Goal: Task Accomplishment & Management: Manage account settings

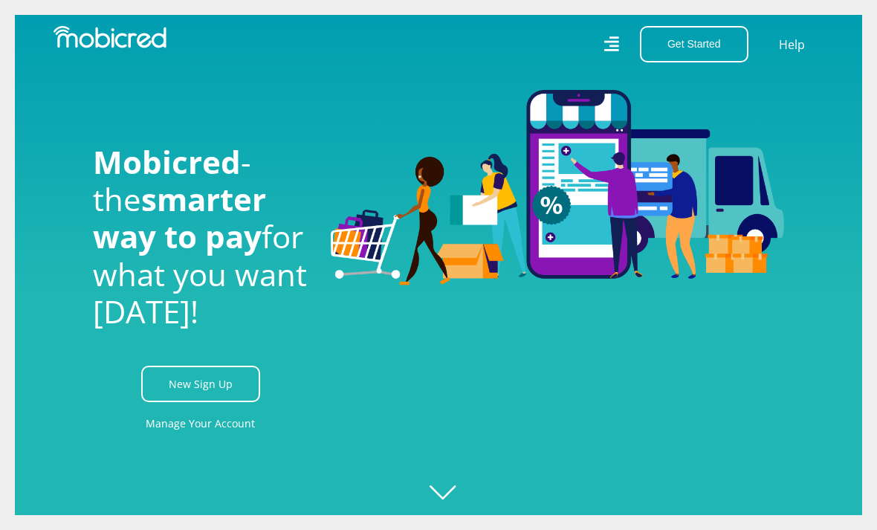
click at [705, 50] on button "Get Started" at bounding box center [694, 44] width 109 height 36
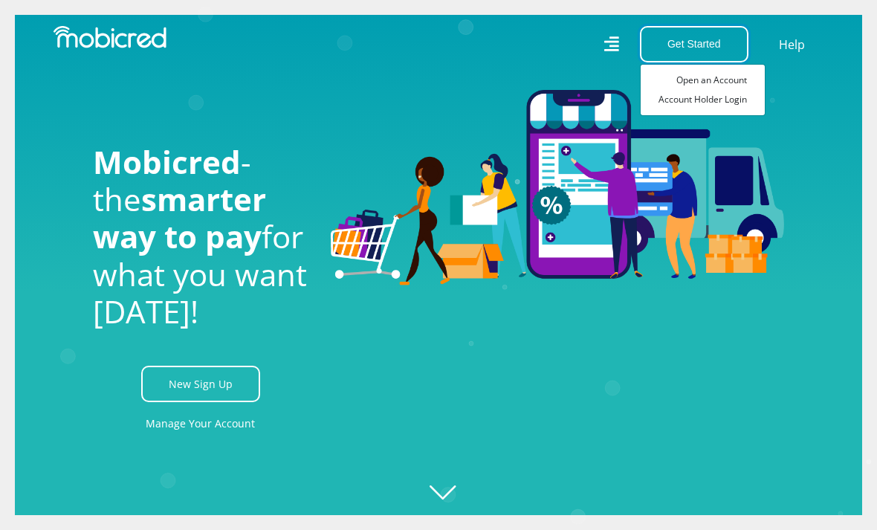
scroll to position [0, 892]
click at [687, 108] on link "Account Holder Login" at bounding box center [703, 99] width 124 height 19
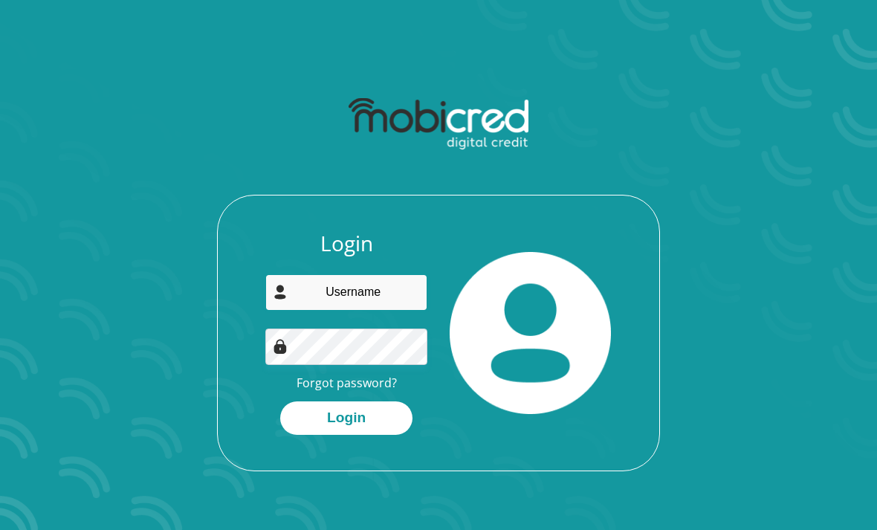
click at [343, 289] on input "email" at bounding box center [345, 292] width 161 height 36
click at [332, 289] on input "email" at bounding box center [345, 292] width 161 height 36
click at [330, 290] on input "email" at bounding box center [345, 292] width 161 height 36
click at [334, 299] on input "email" at bounding box center [345, 292] width 161 height 36
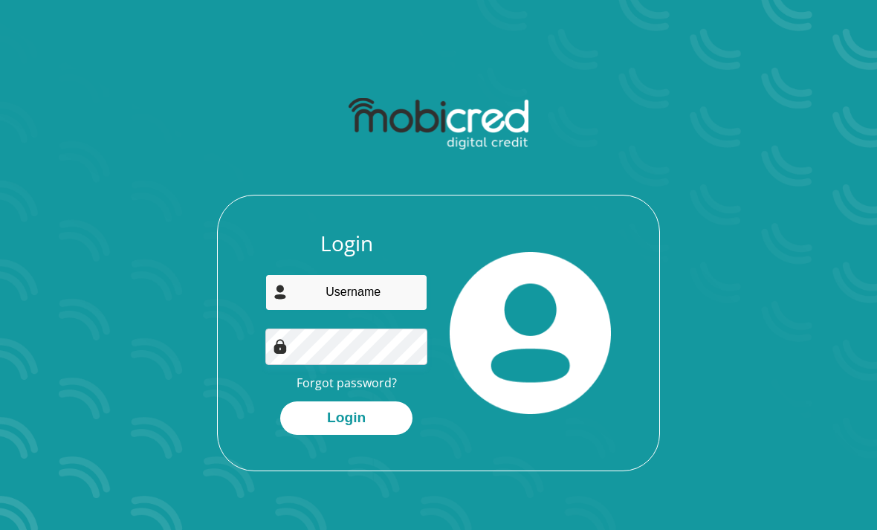
click at [334, 287] on input "email" at bounding box center [345, 292] width 161 height 36
click at [383, 294] on input "email" at bounding box center [345, 292] width 161 height 36
click at [392, 409] on button "Login" at bounding box center [346, 417] width 132 height 33
click at [376, 296] on input "fm.khunou@gmail..com" at bounding box center [345, 292] width 161 height 36
type input "fm.khunou@gmail.com"
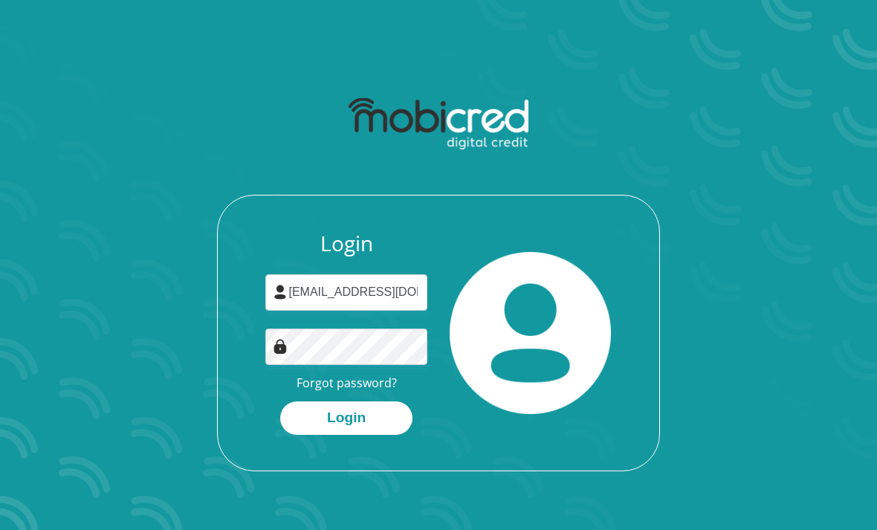
click at [355, 423] on button "Login" at bounding box center [346, 417] width 132 height 33
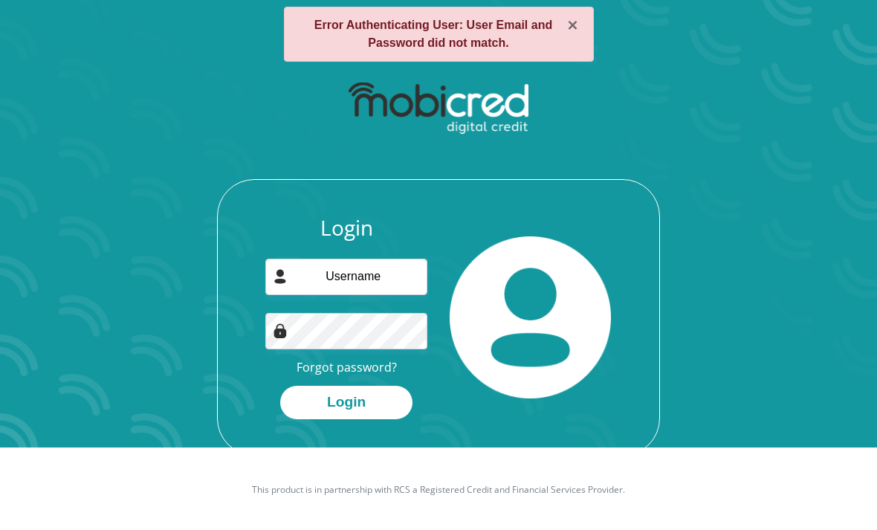
scroll to position [85, 0]
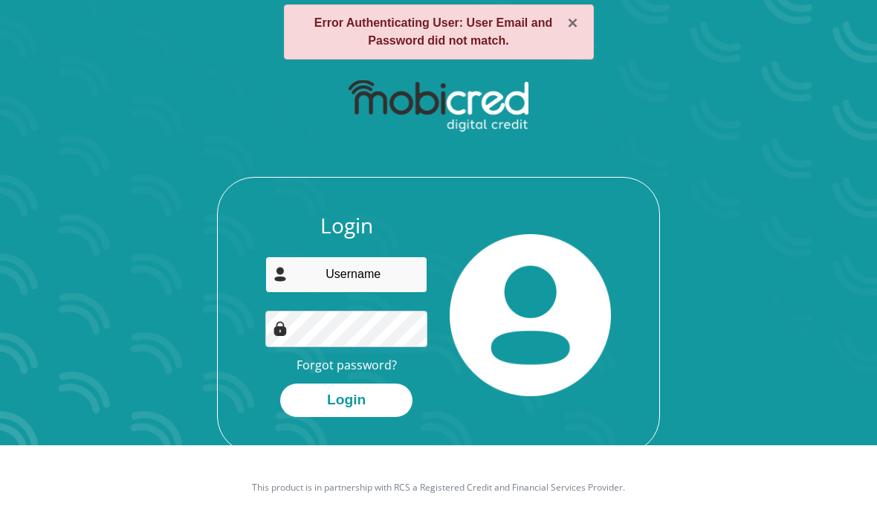
click at [315, 276] on input "email" at bounding box center [345, 274] width 161 height 36
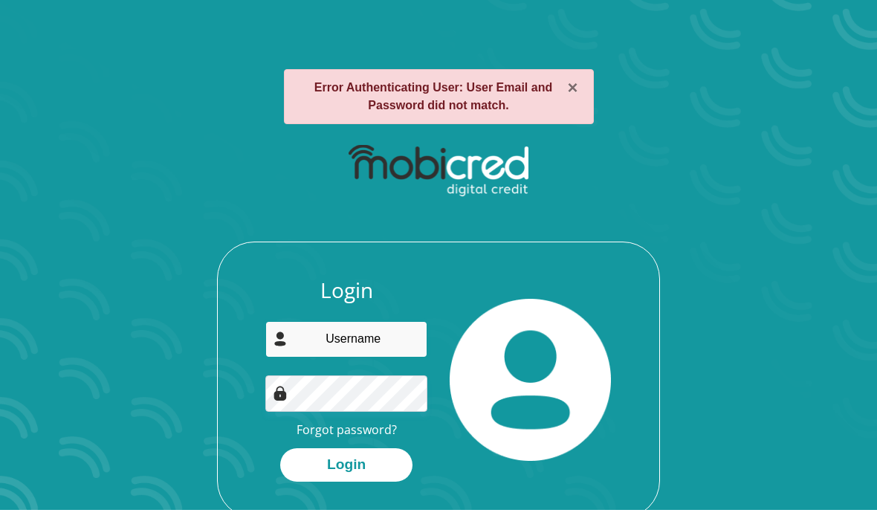
scroll to position [24, 0]
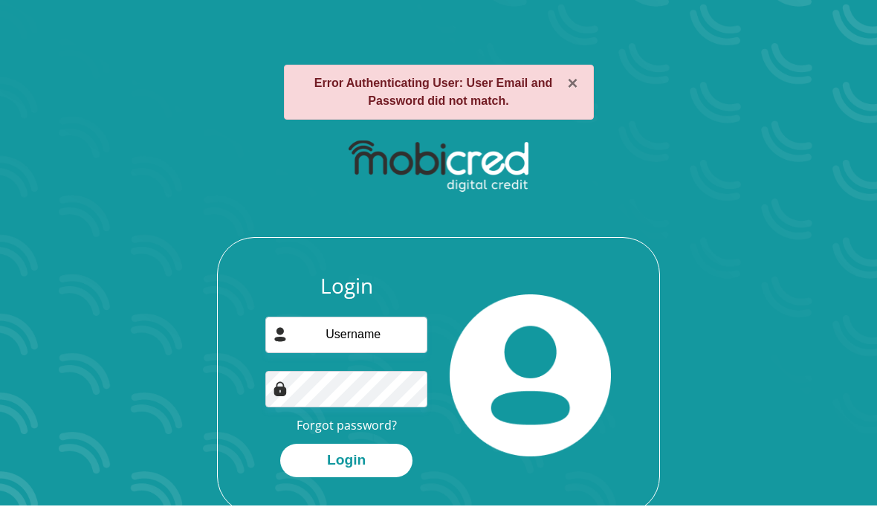
click at [311, 431] on link "Forgot password?" at bounding box center [347, 426] width 100 height 16
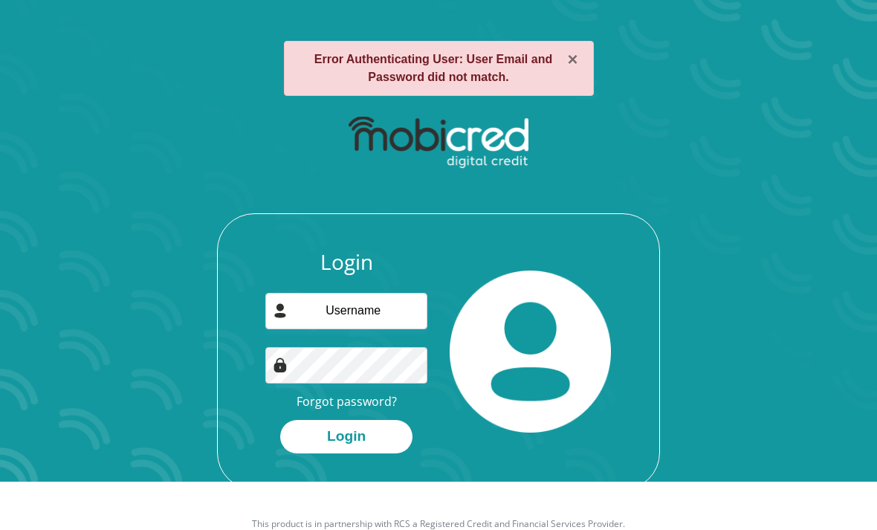
click at [577, 59] on button "×" at bounding box center [573, 60] width 10 height 18
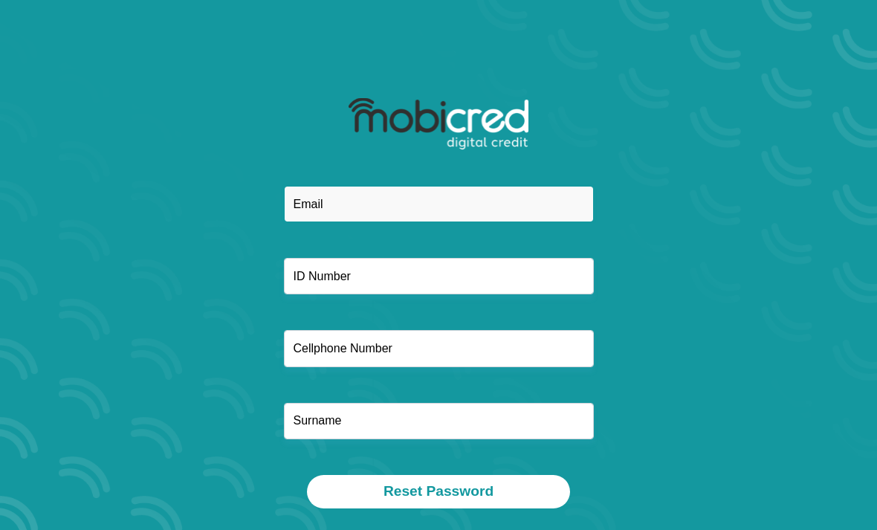
click at [305, 208] on input "email" at bounding box center [439, 204] width 310 height 36
type input "fm.khunou@gmai.com"
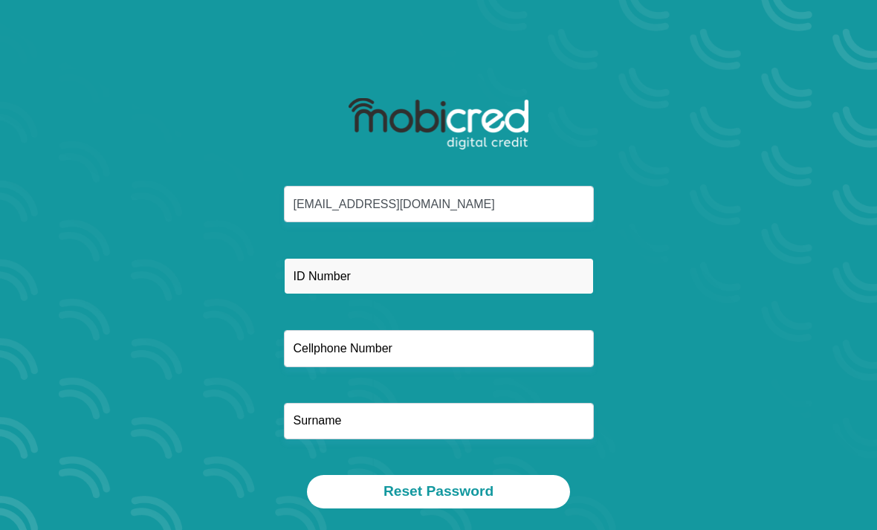
click at [527, 288] on input "text" at bounding box center [439, 276] width 310 height 36
type input "9202251007087"
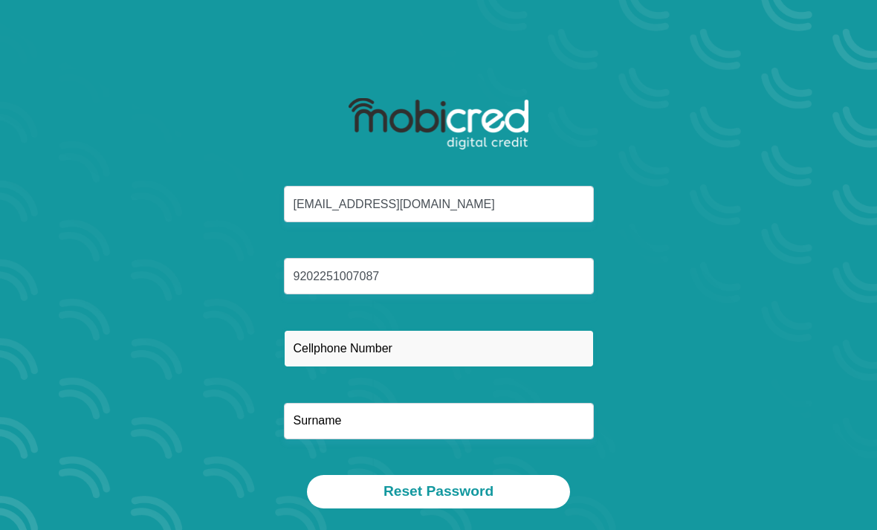
click at [325, 353] on input "text" at bounding box center [439, 348] width 310 height 36
type input "07"
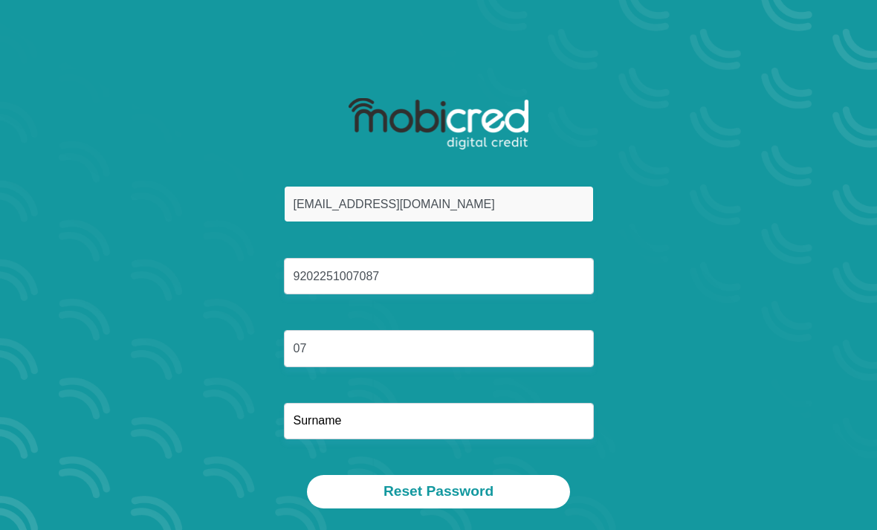
click at [436, 214] on input "fm.khunou@gmai.com" at bounding box center [439, 204] width 310 height 36
type input "fm.khunou@gmail.com"
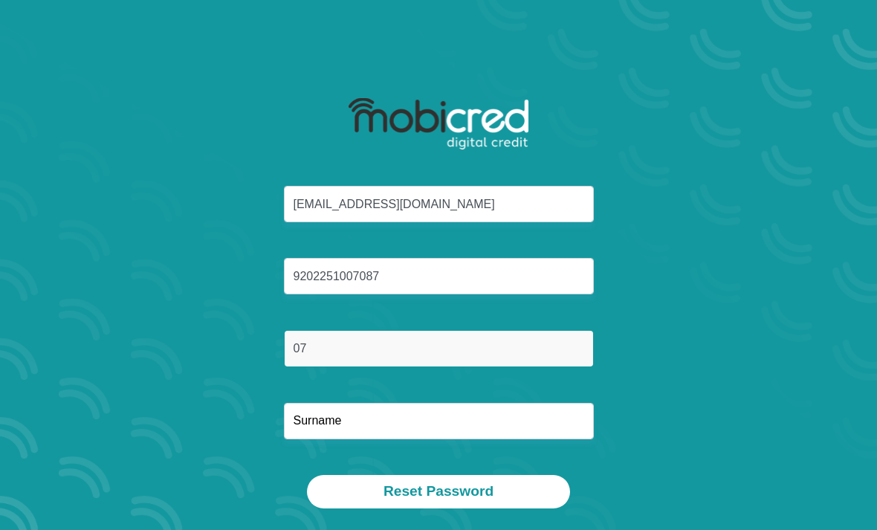
click at [474, 356] on input "07" at bounding box center [439, 348] width 310 height 36
type input "0724036614"
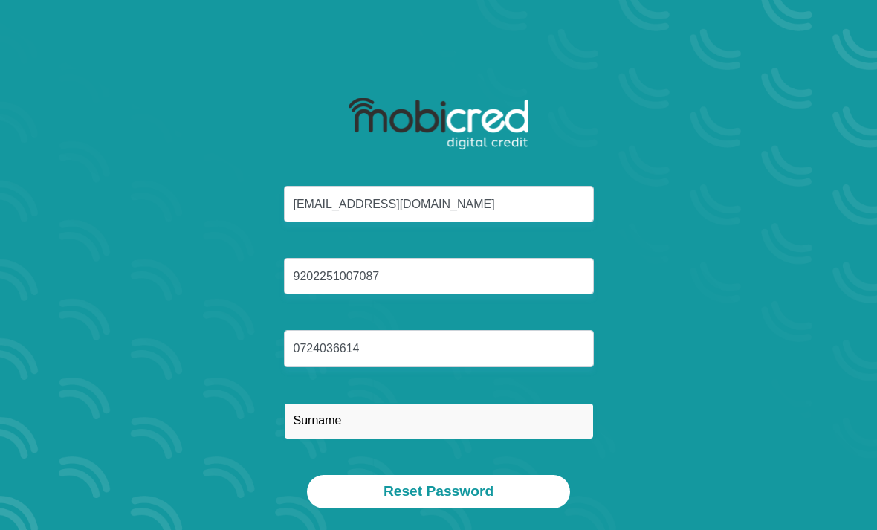
click at [527, 438] on input "text" at bounding box center [439, 421] width 310 height 36
type input "F"
type input "Fm.khunou@gmail.com"
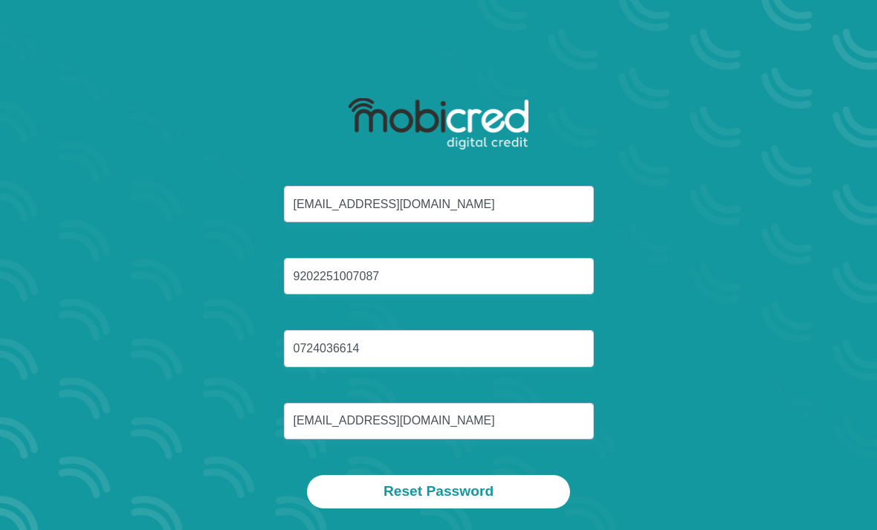
click at [512, 496] on button "Reset Password" at bounding box center [438, 491] width 263 height 33
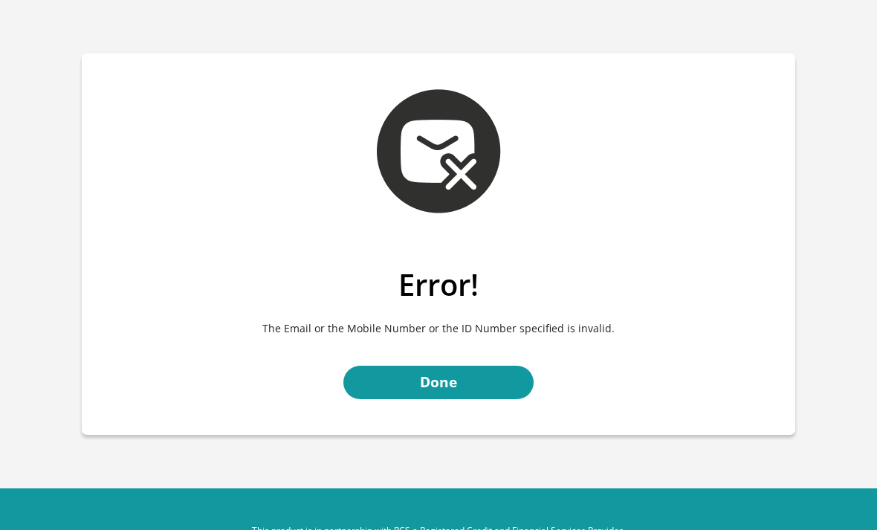
click at [458, 395] on link "Done" at bounding box center [438, 382] width 190 height 33
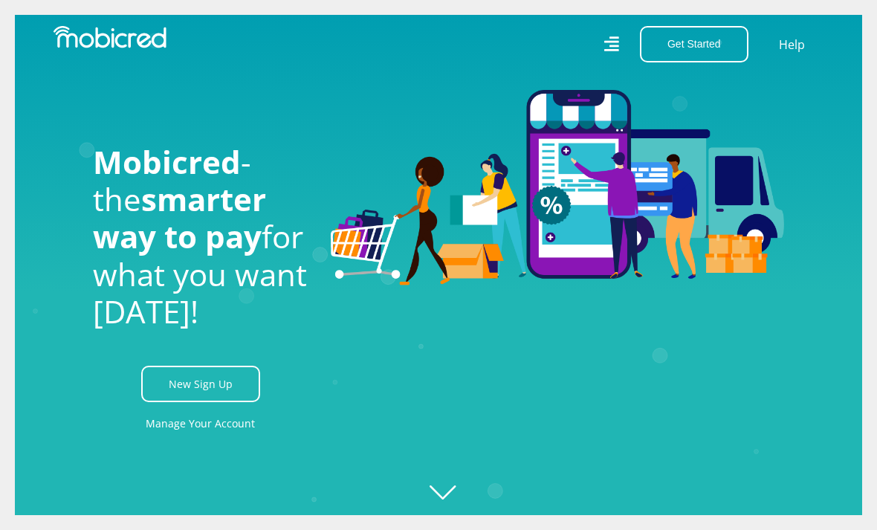
scroll to position [0, 2854]
click at [606, 42] on icon at bounding box center [611, 43] width 15 height 15
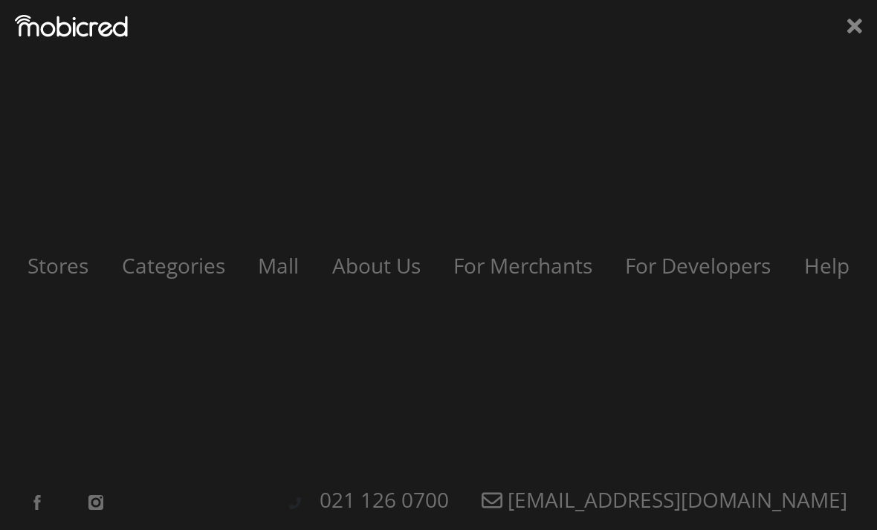
scroll to position [0, 713]
click at [858, 16] on icon at bounding box center [854, 26] width 15 height 22
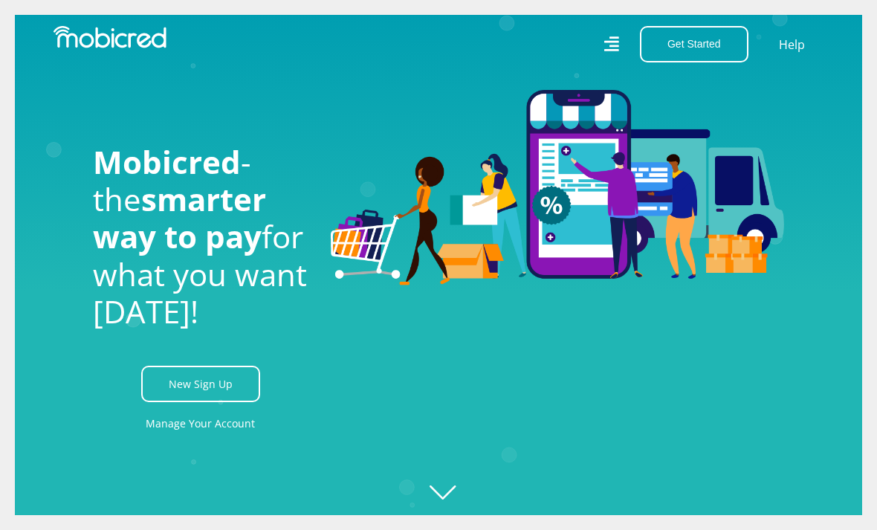
scroll to position [0, 1427]
click at [172, 402] on link "New Sign Up" at bounding box center [200, 384] width 119 height 36
click at [159, 440] on link "Manage Your Account" at bounding box center [200, 423] width 109 height 33
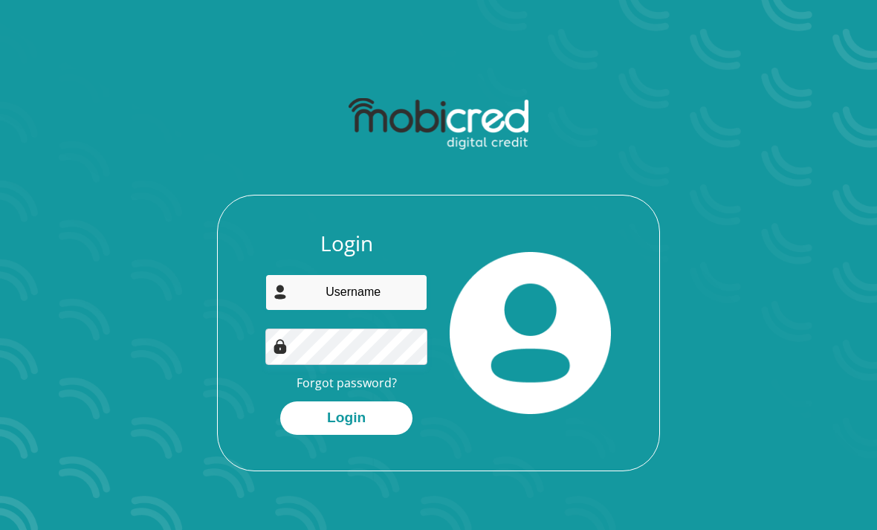
click at [300, 308] on input "email" at bounding box center [345, 292] width 161 height 36
type input "920221007086"
click at [325, 383] on link "Forgot password?" at bounding box center [347, 383] width 100 height 16
click at [327, 289] on input "email" at bounding box center [345, 292] width 161 height 36
type input "f"
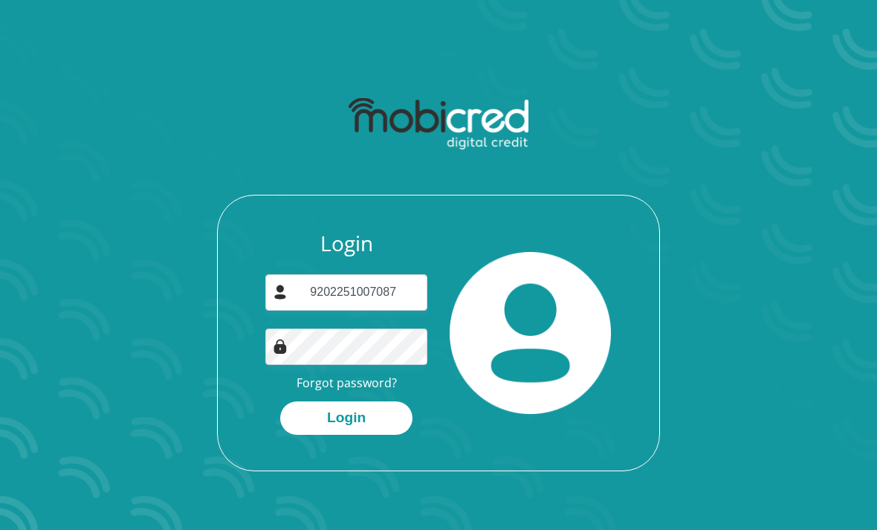
click at [321, 415] on button "Login" at bounding box center [346, 417] width 132 height 33
type input "9"
type input "fm.khunou@gmail.com"
click at [370, 427] on button "Login" at bounding box center [346, 417] width 132 height 33
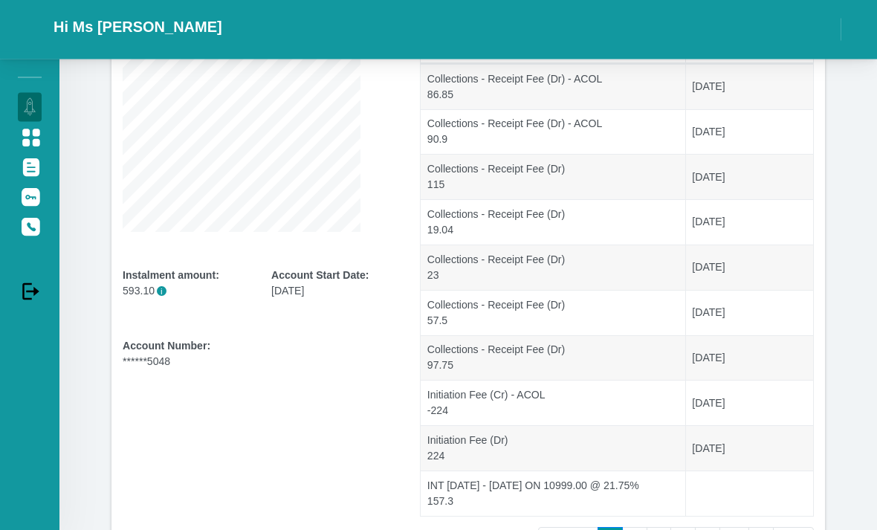
scroll to position [196, 0]
click at [635, 529] on link "2" at bounding box center [634, 540] width 25 height 27
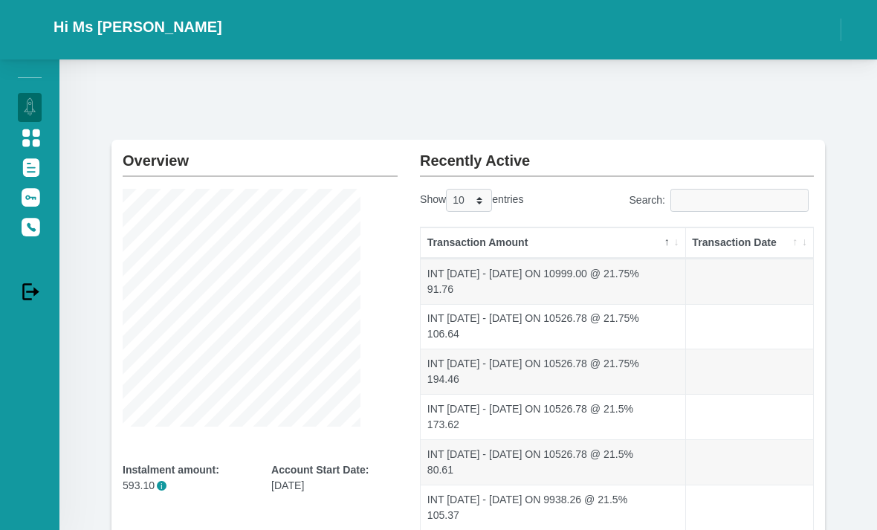
scroll to position [0, 0]
click at [28, 137] on img at bounding box center [31, 138] width 19 height 19
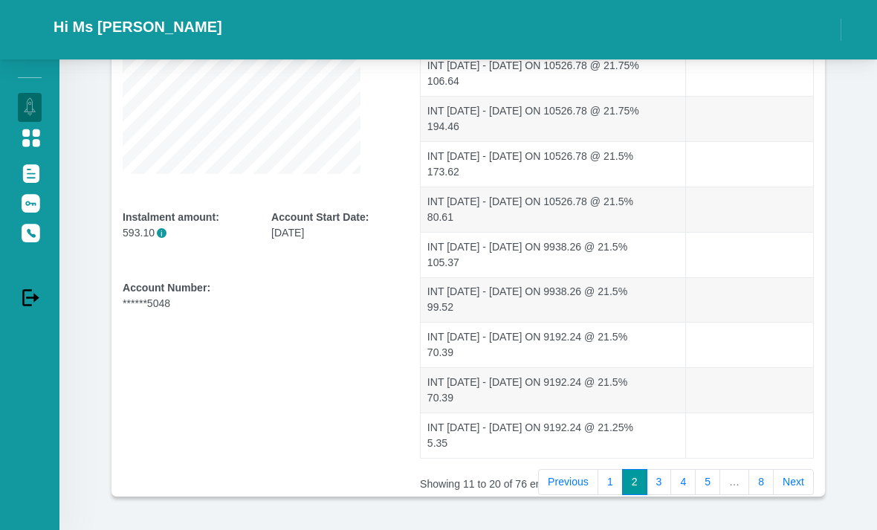
scroll to position [259, 0]
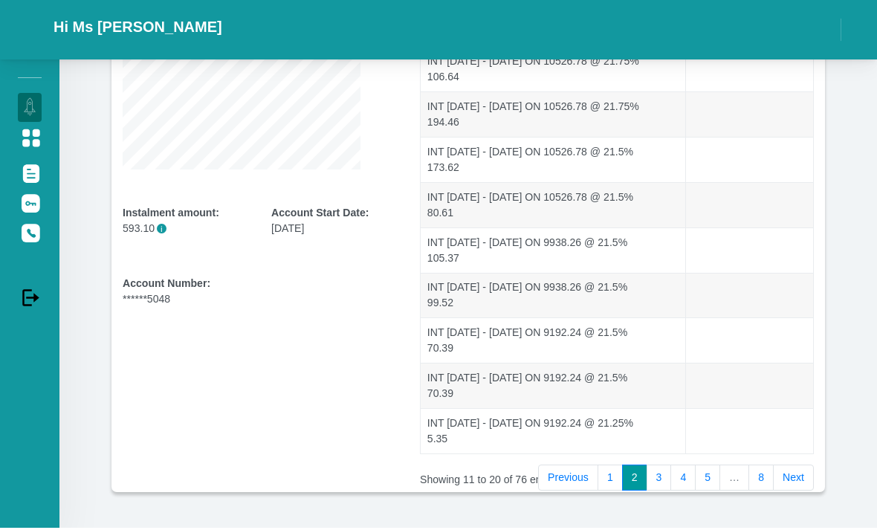
click at [654, 474] on link "3" at bounding box center [659, 477] width 25 height 27
click at [680, 480] on link "4" at bounding box center [682, 477] width 25 height 27
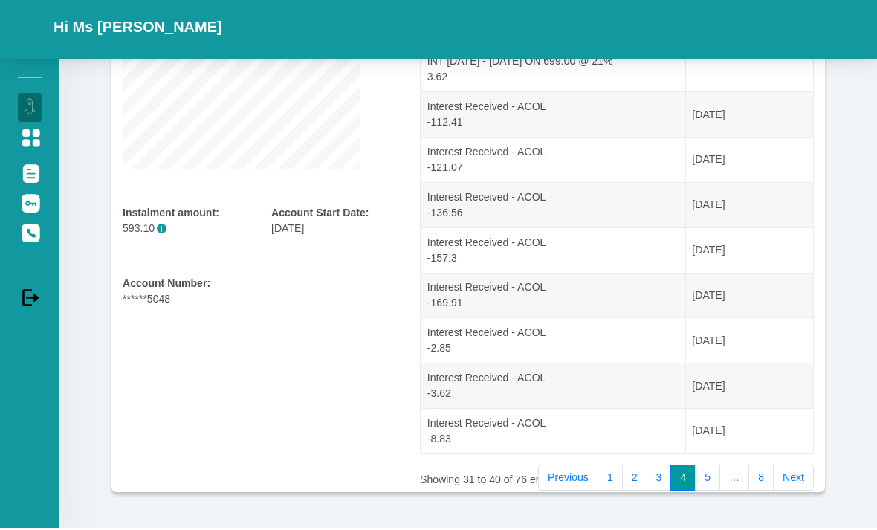
click at [708, 477] on link "5" at bounding box center [707, 477] width 25 height 27
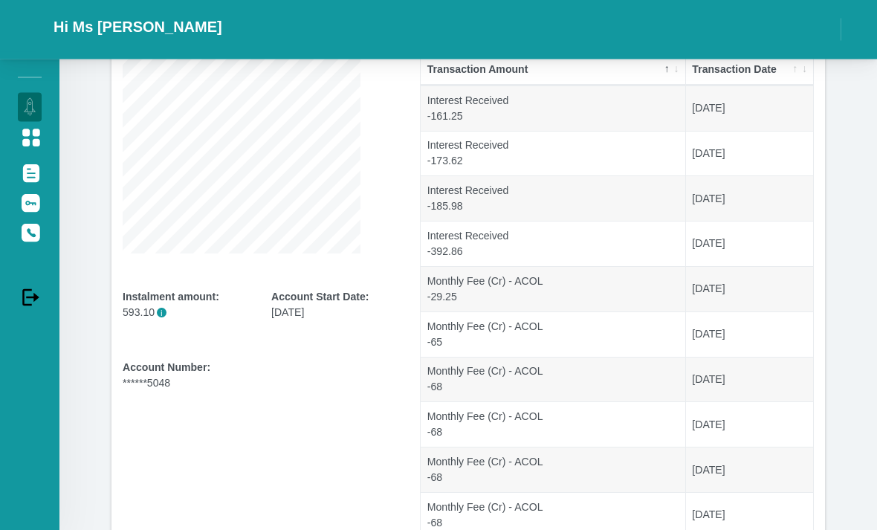
scroll to position [175, 0]
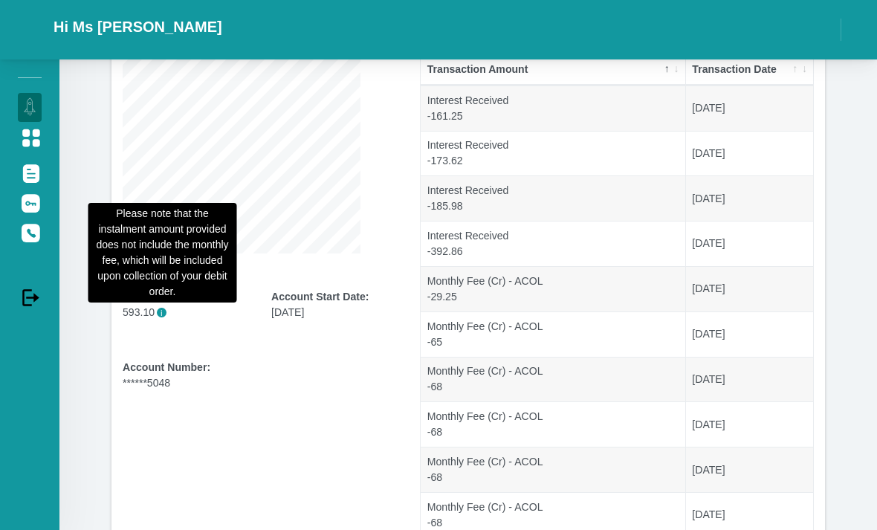
click at [158, 316] on span "i" at bounding box center [162, 313] width 10 height 10
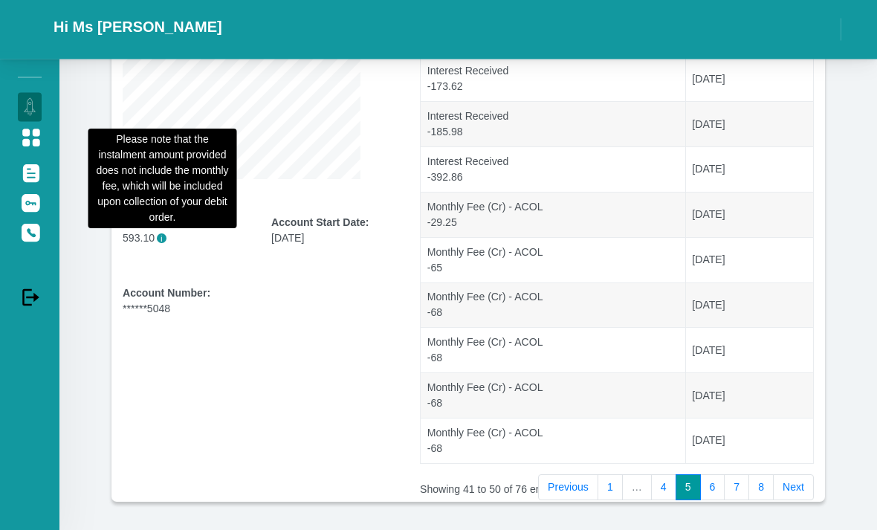
scroll to position [249, 0]
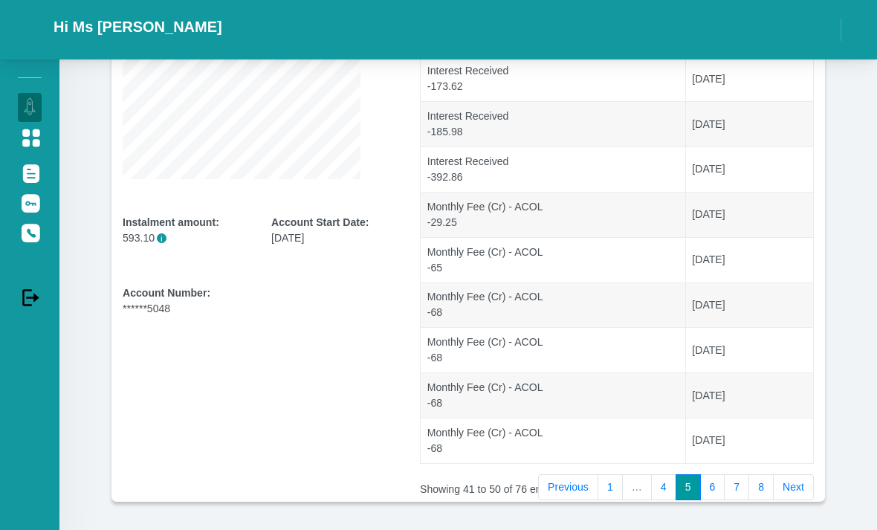
click at [198, 414] on div "Overview Instalment amount: 593.10 i Account Start Date: [DATE] Account Number:…" at bounding box center [259, 196] width 297 height 609
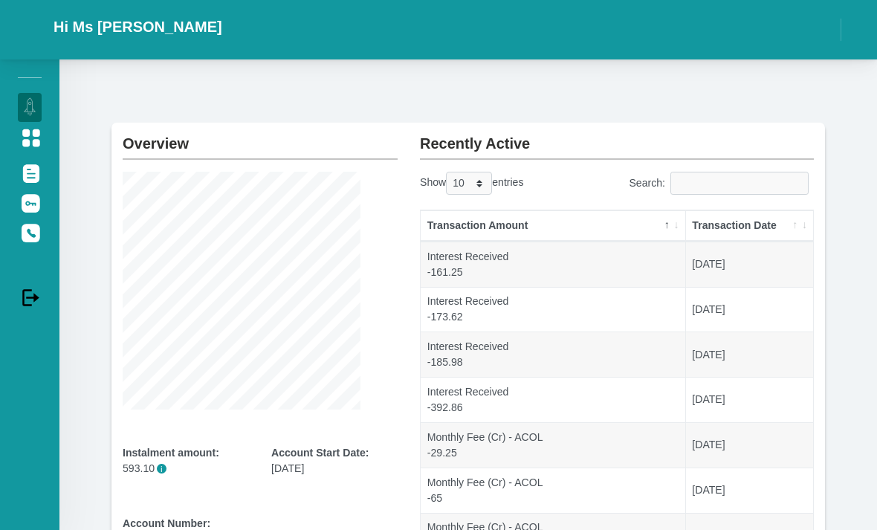
scroll to position [0, 0]
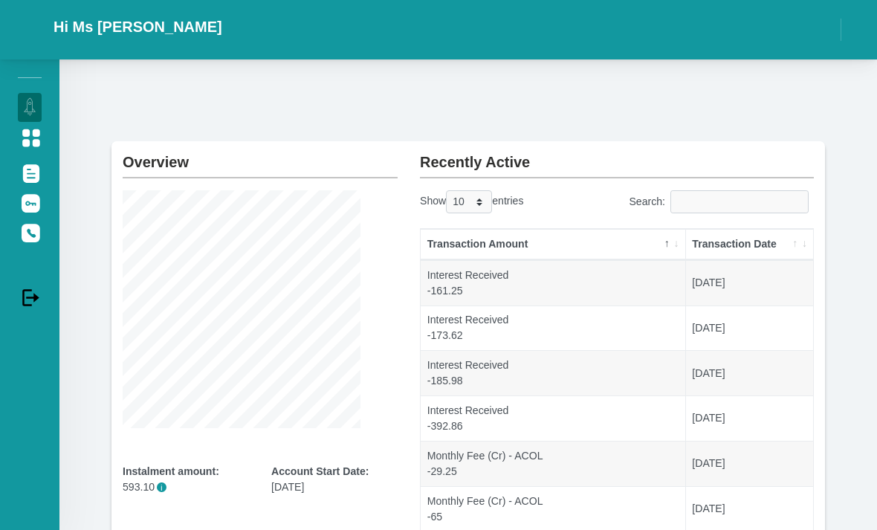
click at [408, 181] on div "Overview Instalment amount: 593.10 i Account Start Date: [DATE] Account Number:…" at bounding box center [259, 445] width 297 height 609
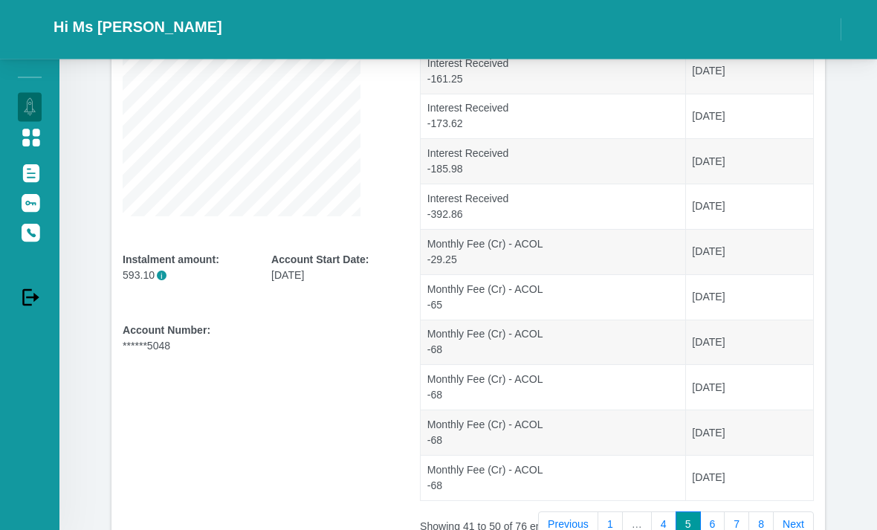
scroll to position [259, 0]
